Goal: Book appointment/travel/reservation

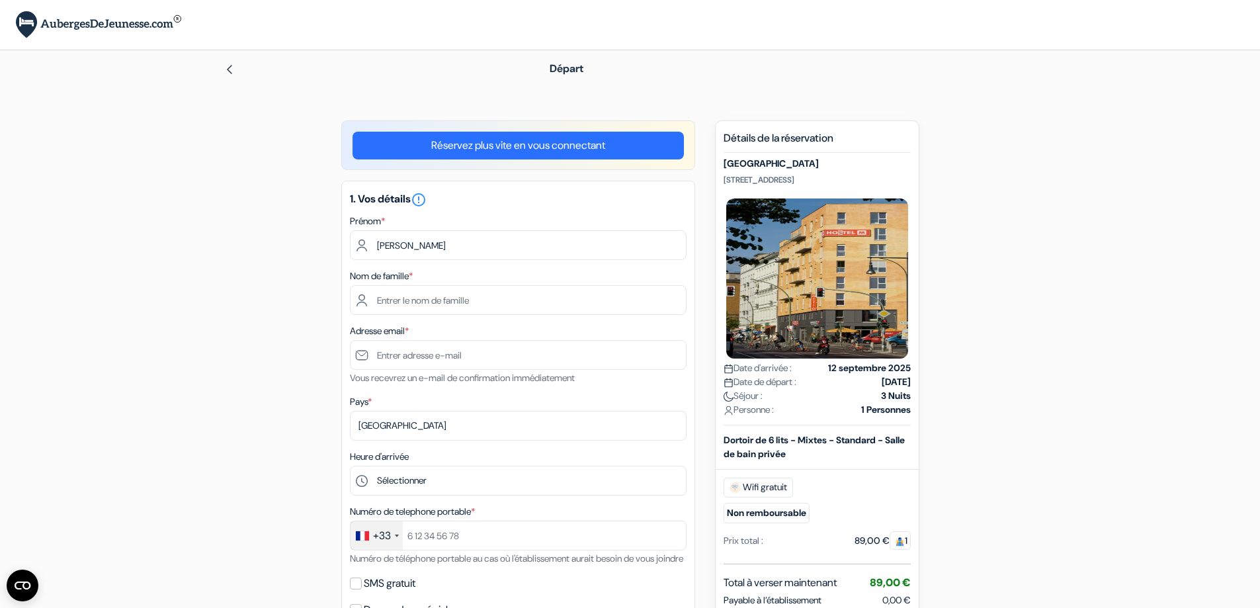
type input "[PERSON_NAME]"
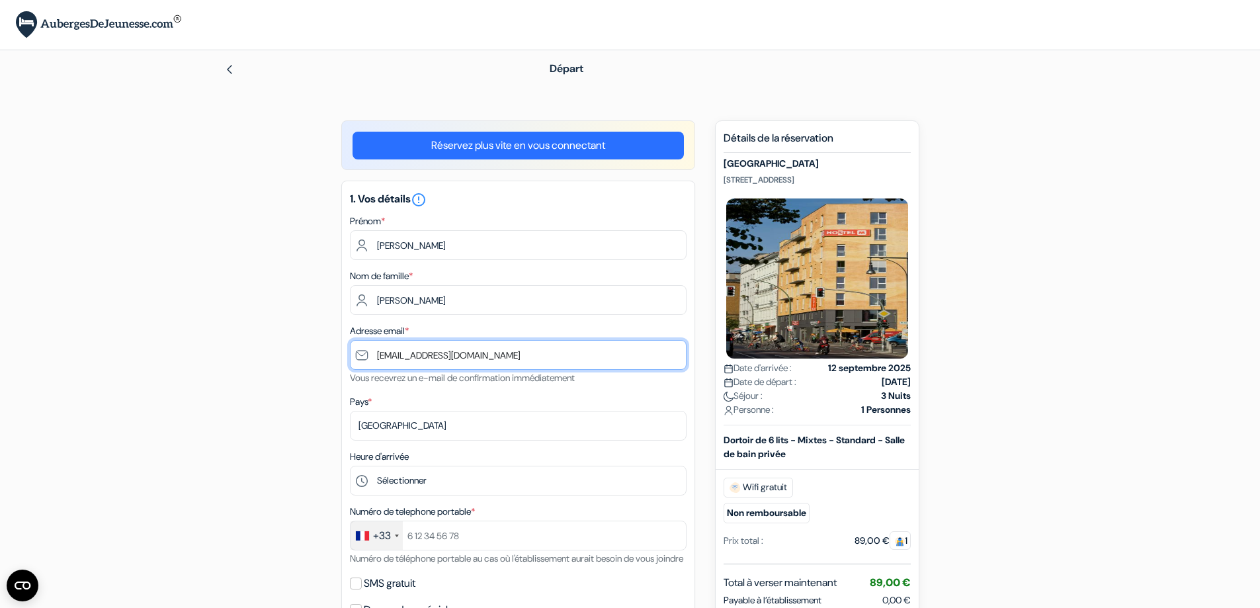
type input "[EMAIL_ADDRESS][DOMAIN_NAME]"
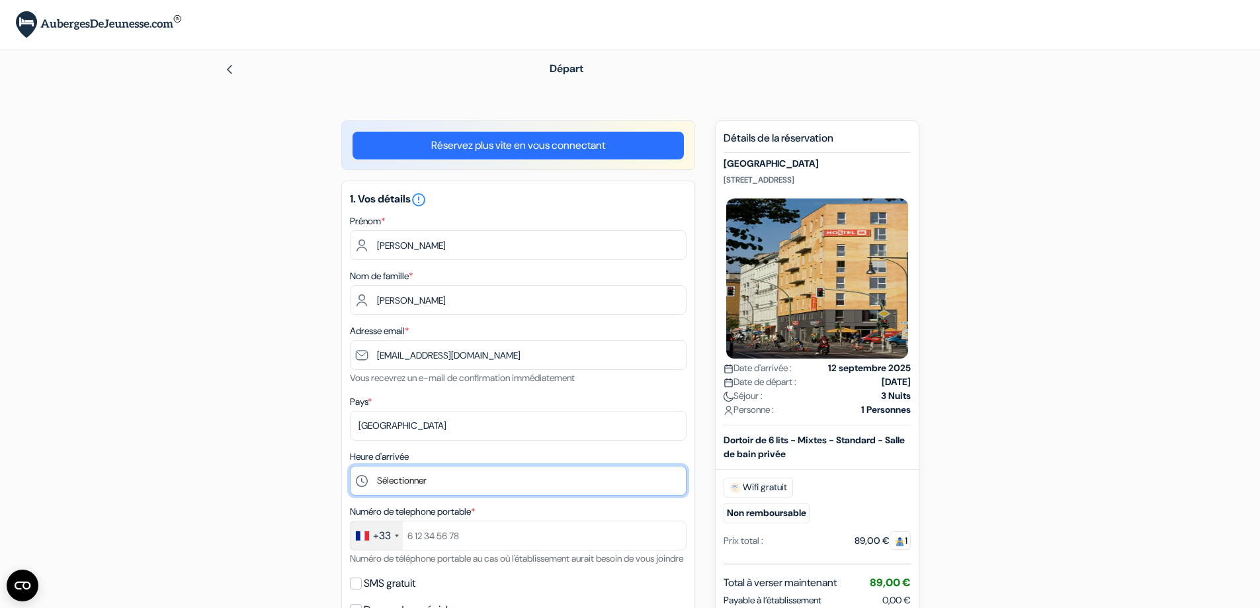
click at [412, 468] on select "Sélectionner 1:00 2:00 3:00 4:00 5:00 6:00 7:00 8:00 9:00 10:00 11:00 12:00 13:…" at bounding box center [518, 481] width 337 height 30
click at [350, 466] on select "Sélectionner 1:00 2:00 3:00 4:00 5:00 6:00 7:00 8:00 9:00 10:00 11:00 12:00 13:…" at bounding box center [518, 481] width 337 height 30
click at [417, 480] on select "Sélectionner 1:00 2:00 3:00 4:00 5:00 6:00 7:00 8:00 9:00 10:00 11:00 12:00 13:…" at bounding box center [518, 481] width 337 height 30
select select "19"
click at [350, 466] on select "Sélectionner 1:00 2:00 3:00 4:00 5:00 6:00 7:00 8:00 9:00 10:00 11:00 12:00 13:…" at bounding box center [518, 481] width 337 height 30
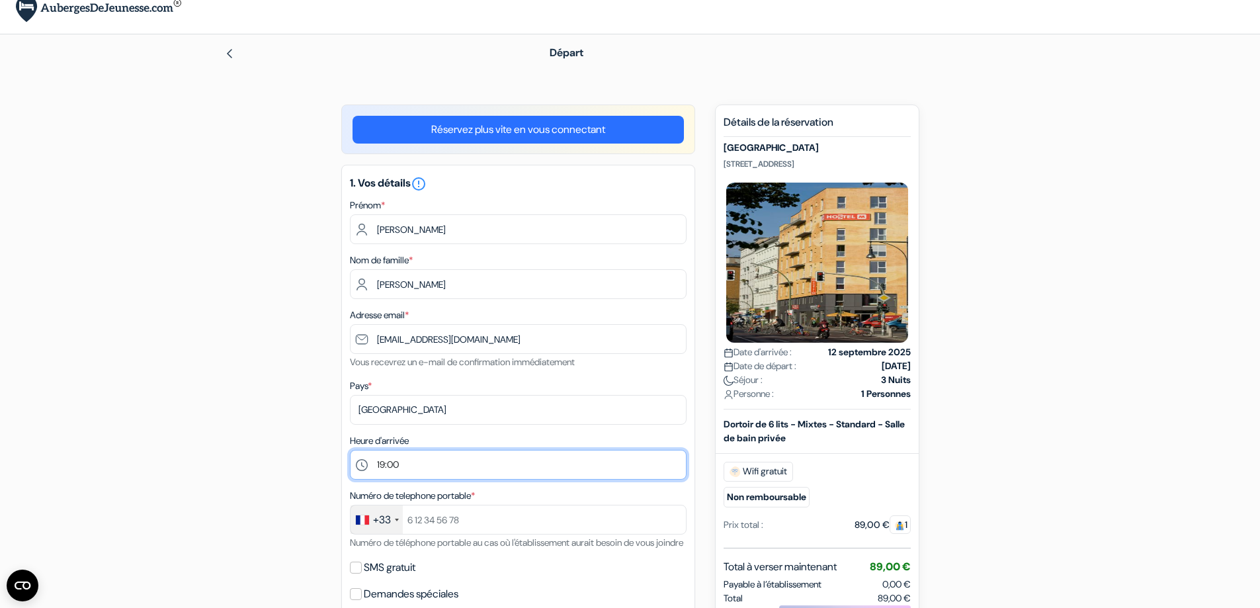
scroll to position [132, 0]
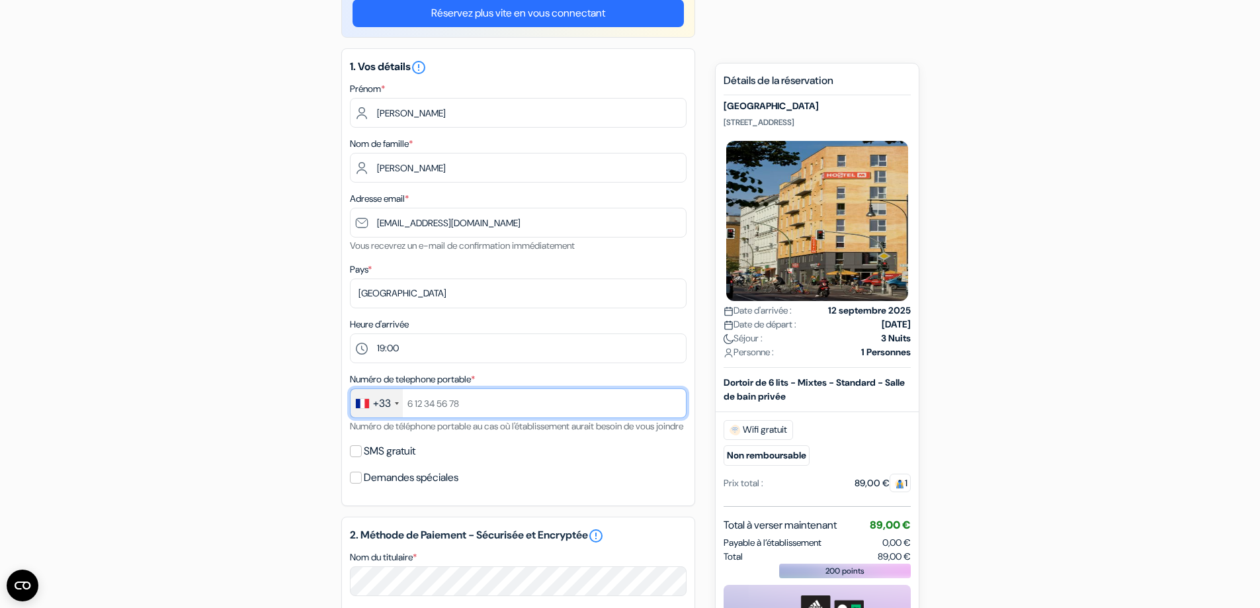
click at [453, 407] on input "text" at bounding box center [518, 403] width 337 height 30
type input "652847881"
click at [382, 460] on label "SMS gratuit" at bounding box center [390, 451] width 52 height 19
click at [362, 457] on input "SMS gratuit" at bounding box center [356, 451] width 12 height 12
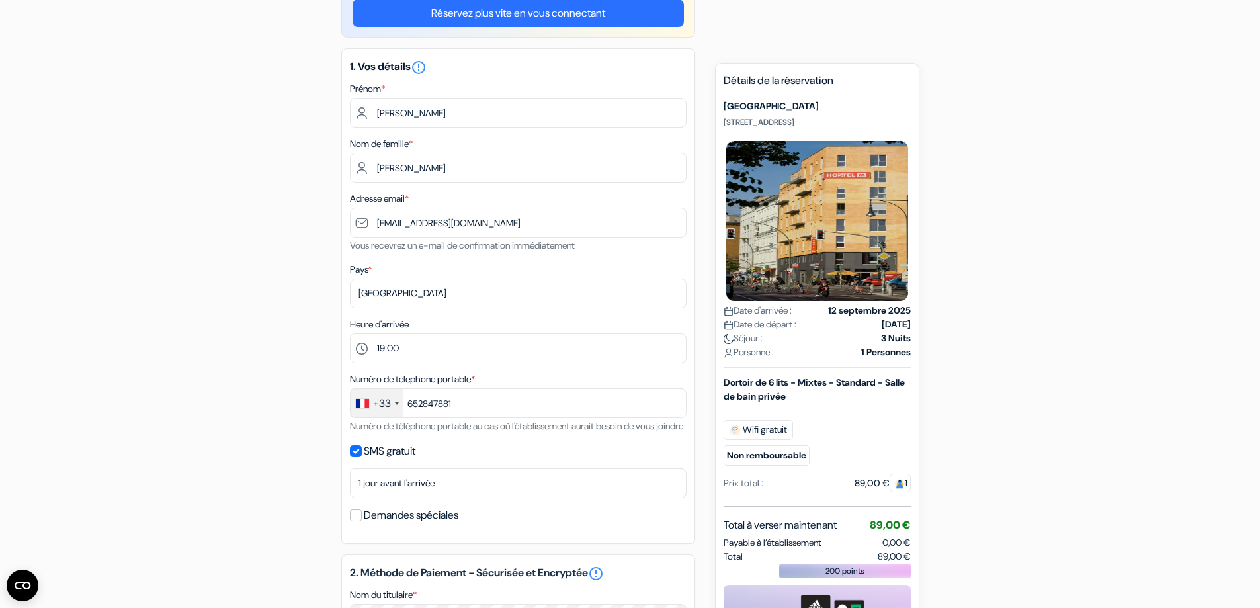
click at [373, 460] on label "SMS gratuit" at bounding box center [390, 451] width 52 height 19
click at [362, 457] on input "SMS gratuit" at bounding box center [356, 451] width 12 height 12
checkbox input "false"
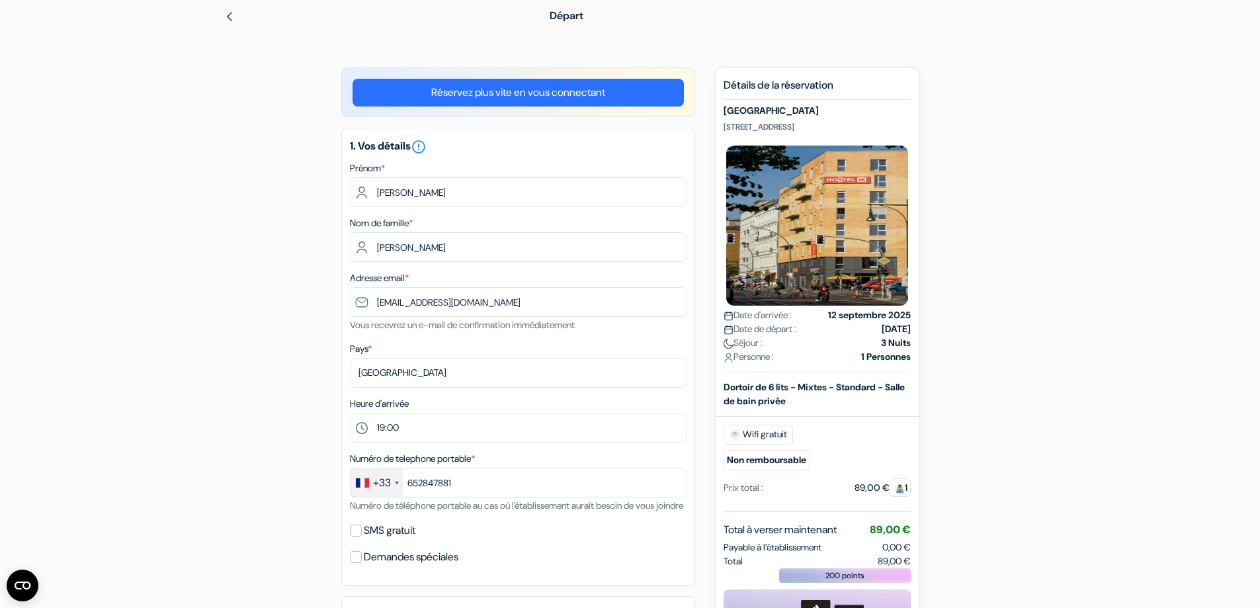
scroll to position [0, 0]
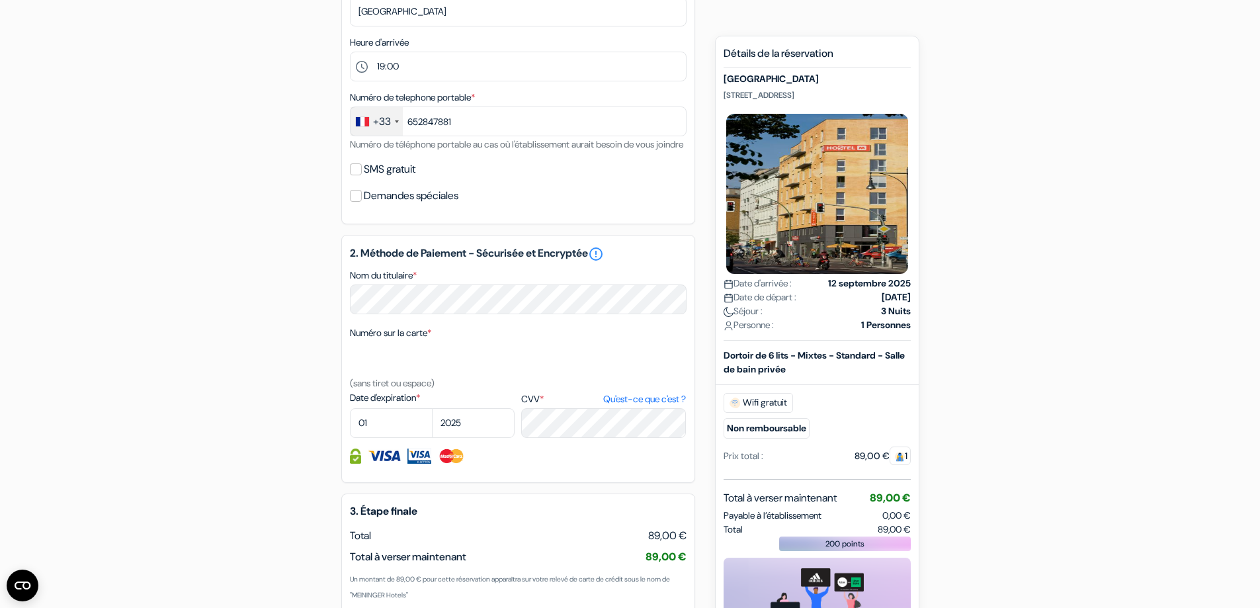
scroll to position [463, 0]
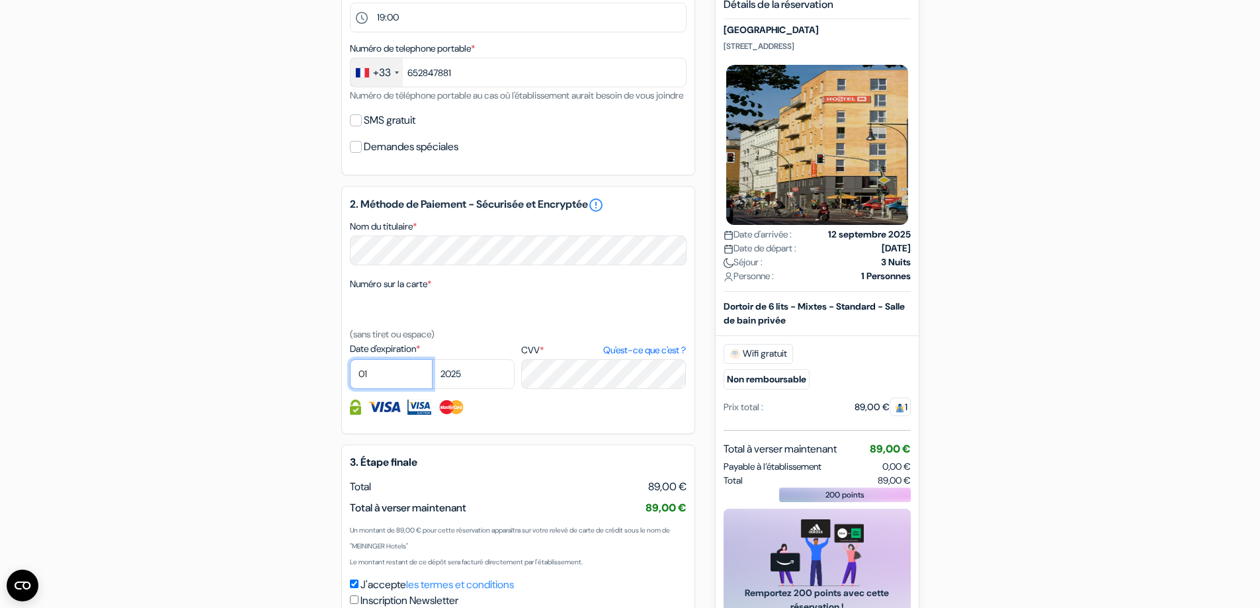
click at [399, 389] on select "01 02 03 04 05 06 07 08 09 10 11 12" at bounding box center [391, 374] width 83 height 30
select select "03"
click at [350, 375] on select "01 02 03 04 05 06 07 08 09 10 11 12" at bounding box center [391, 374] width 83 height 30
click at [490, 389] on select "2025 2026 2027 2028 2029 2030 2031 2032 2033 2034 2035 2036 2037 2038 2039 2040…" at bounding box center [473, 374] width 83 height 30
select select "2027"
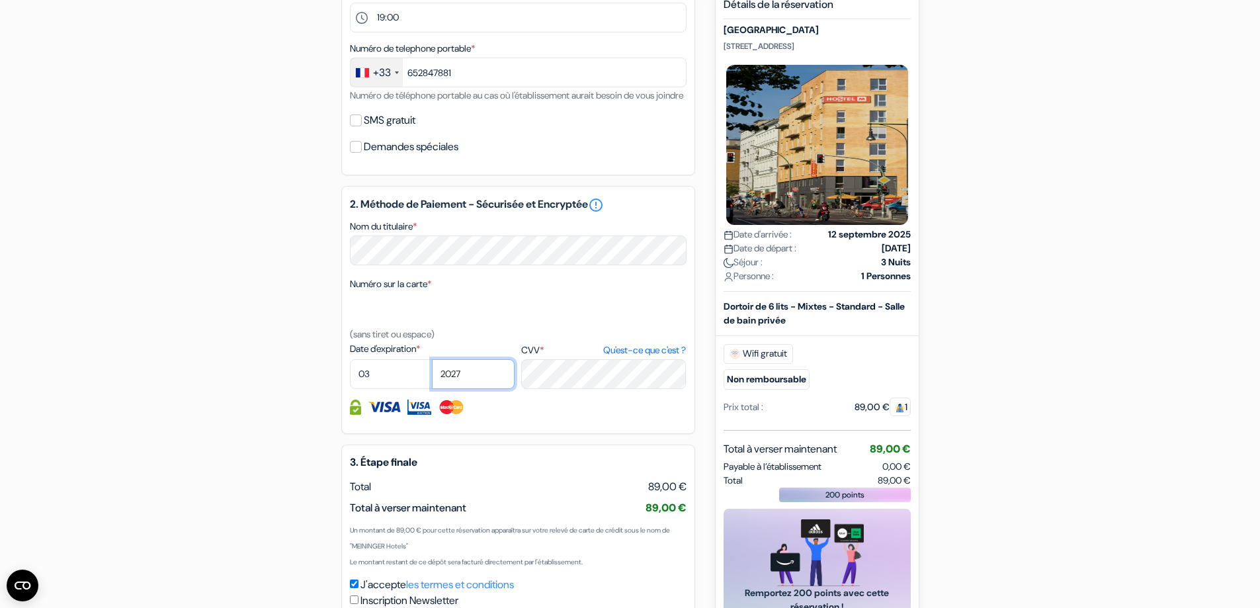
click at [432, 375] on select "2025 2026 2027 2028 2029 2030 2031 2032 2033 2034 2035 2036 2037 2038 2039 2040…" at bounding box center [473, 374] width 83 height 30
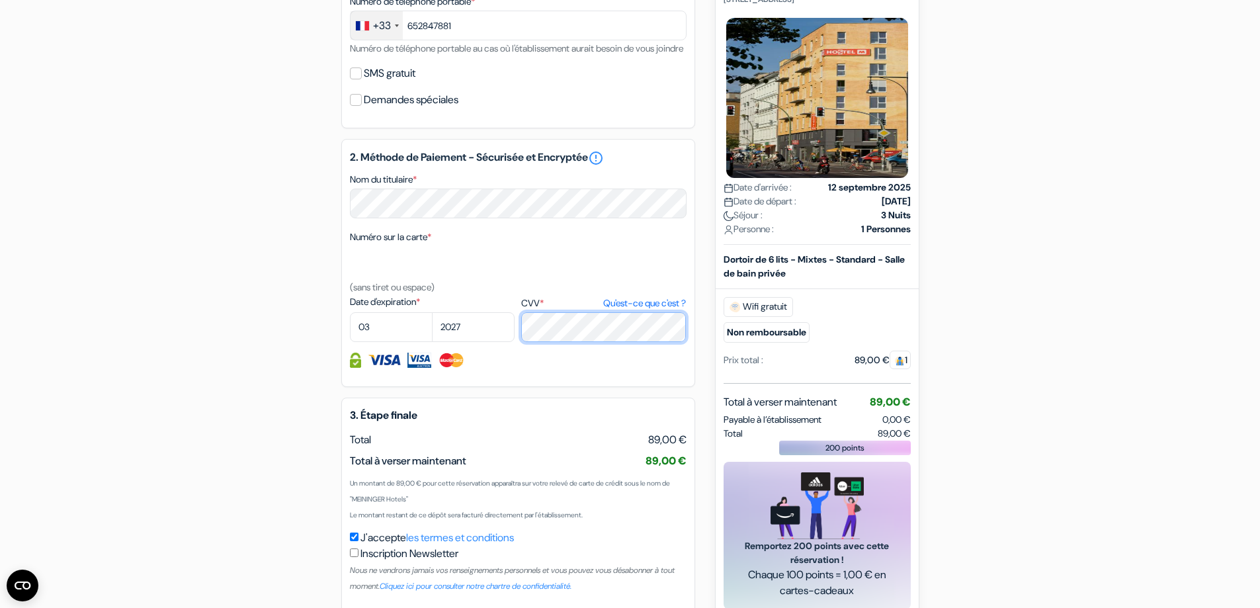
scroll to position [593, 0]
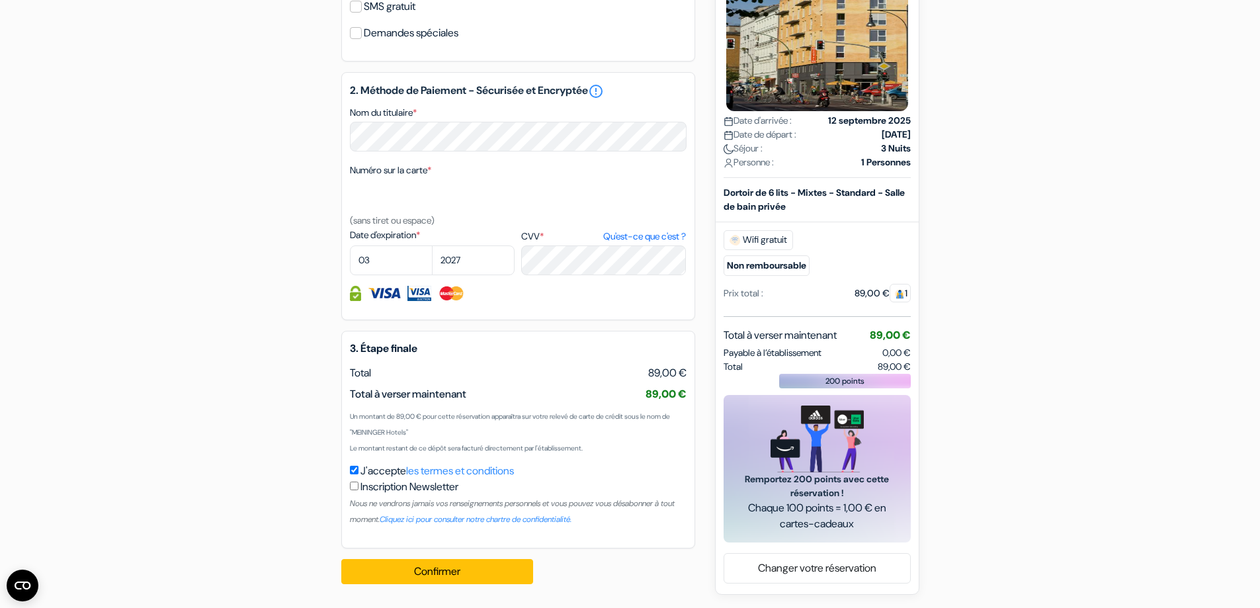
click at [300, 343] on div "add_box [GEOGRAPHIC_DATA] [STREET_ADDRESS] Détails de l'établissement X done do…" at bounding box center [630, 69] width 873 height 1051
click at [437, 577] on button "Confirmer Loading..." at bounding box center [437, 571] width 192 height 25
